Goal: Transaction & Acquisition: Download file/media

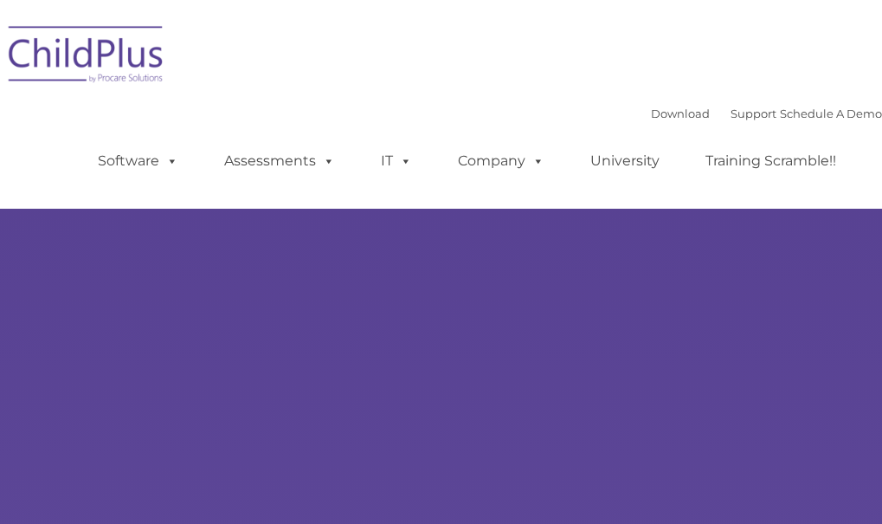
select select "MEDIUM"
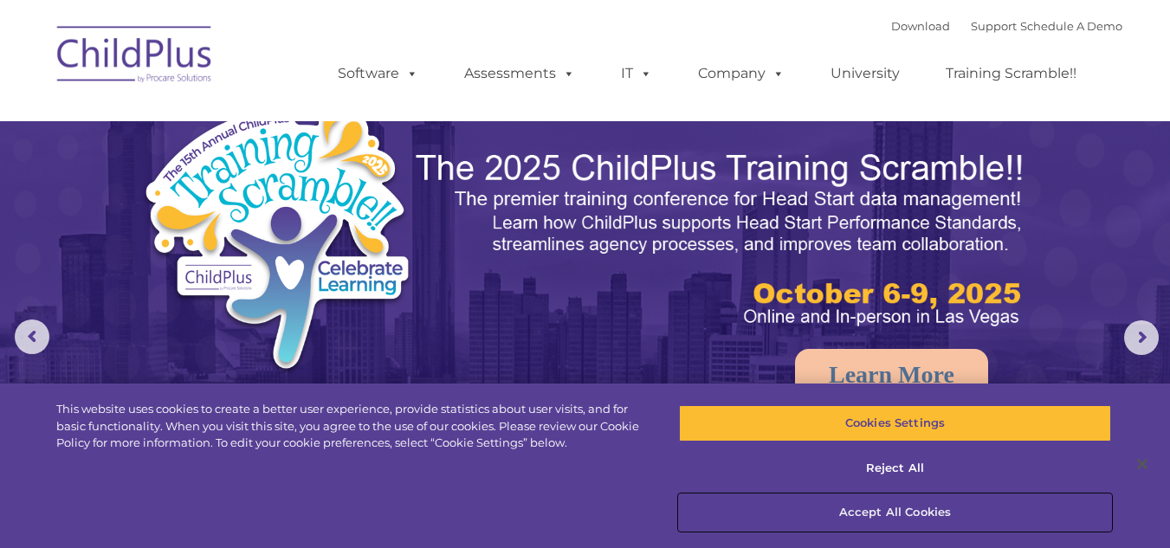
click at [868, 504] on button "Accept All Cookies" at bounding box center [895, 512] width 433 height 36
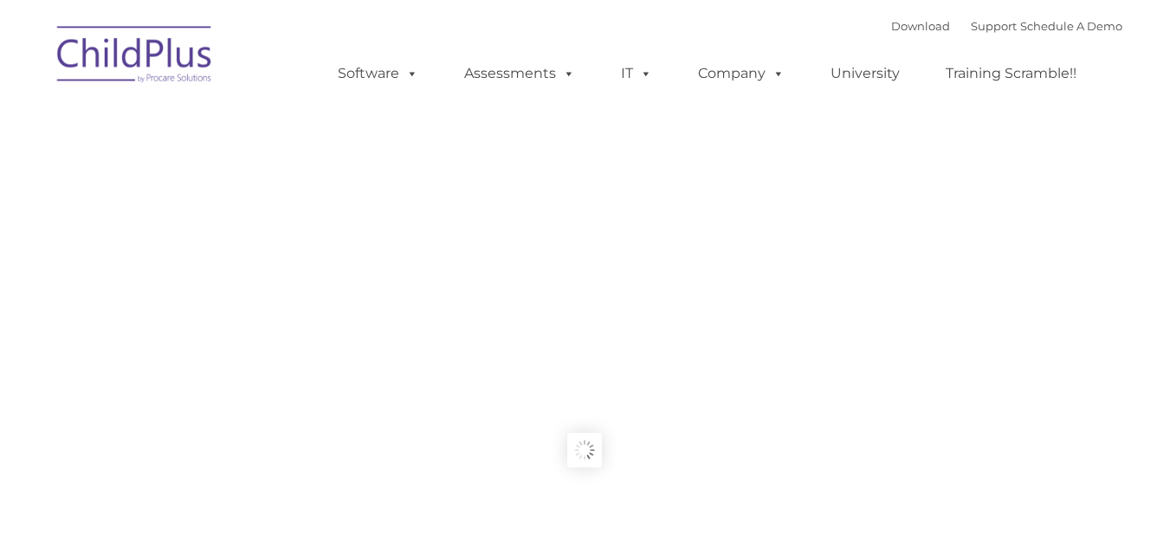
type input ""
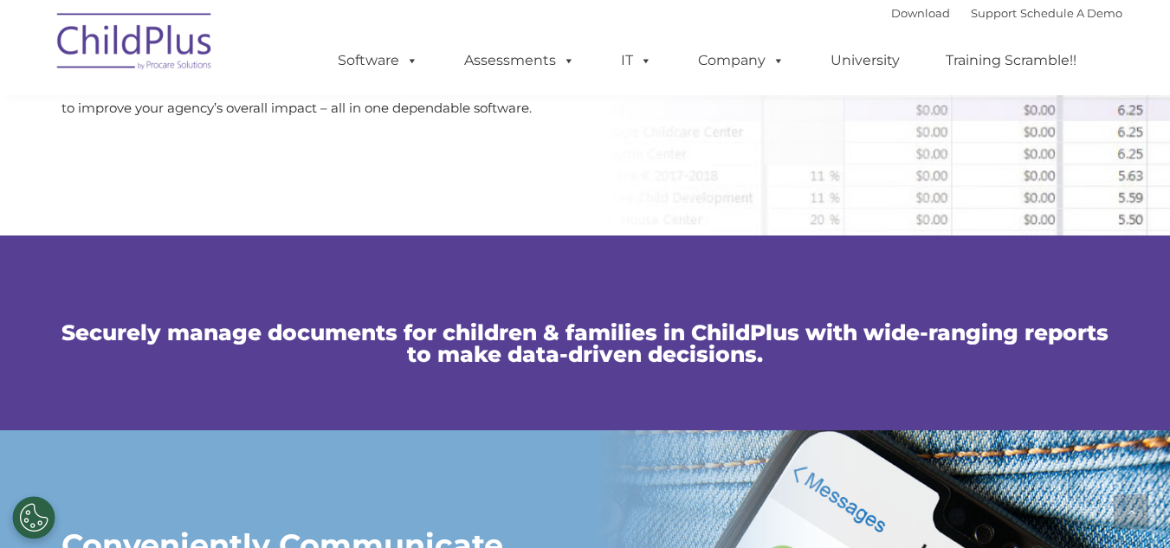
scroll to position [1084, 0]
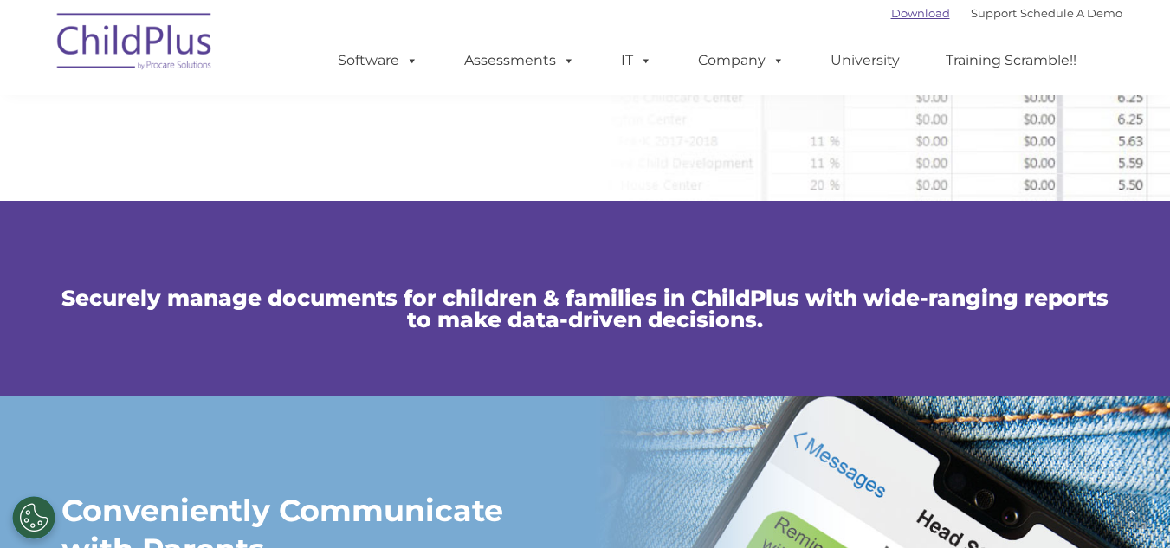
click at [893, 11] on link "Download" at bounding box center [920, 13] width 59 height 14
